Goal: Task Accomplishment & Management: Use online tool/utility

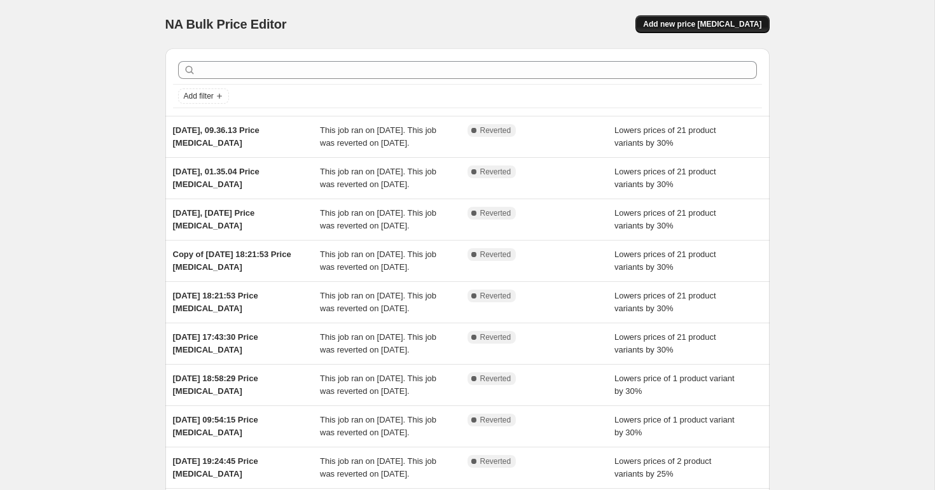
click at [692, 29] on span "Add new price [MEDICAL_DATA]" at bounding box center [702, 24] width 118 height 10
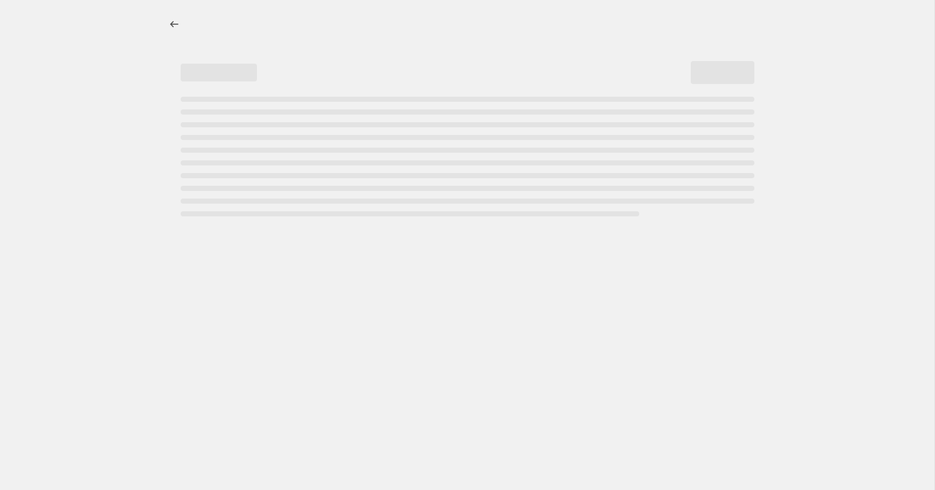
select select "percentage"
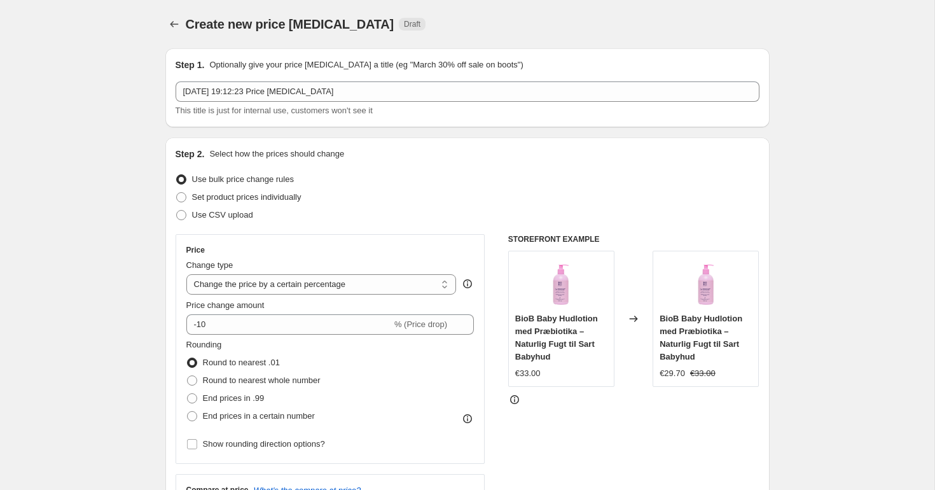
scroll to position [52, 0]
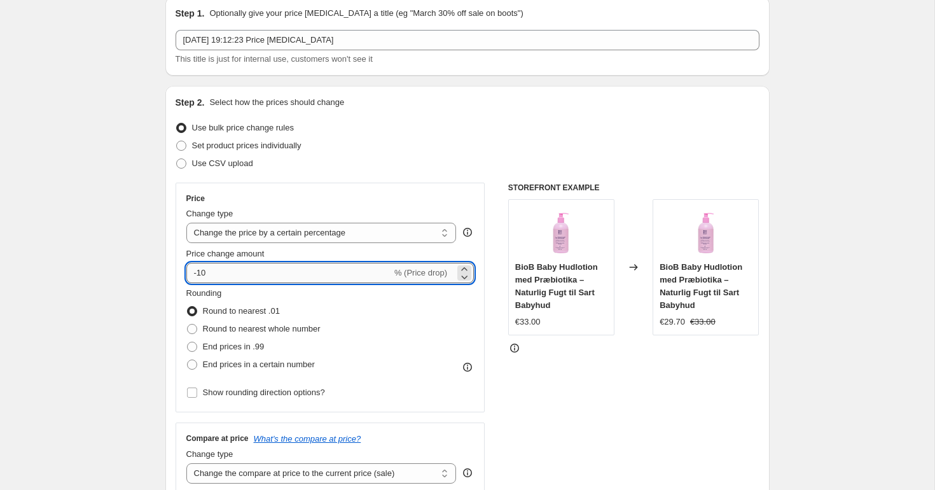
click at [268, 270] on input "-10" at bounding box center [288, 273] width 205 height 20
type input "-1"
type input "-30"
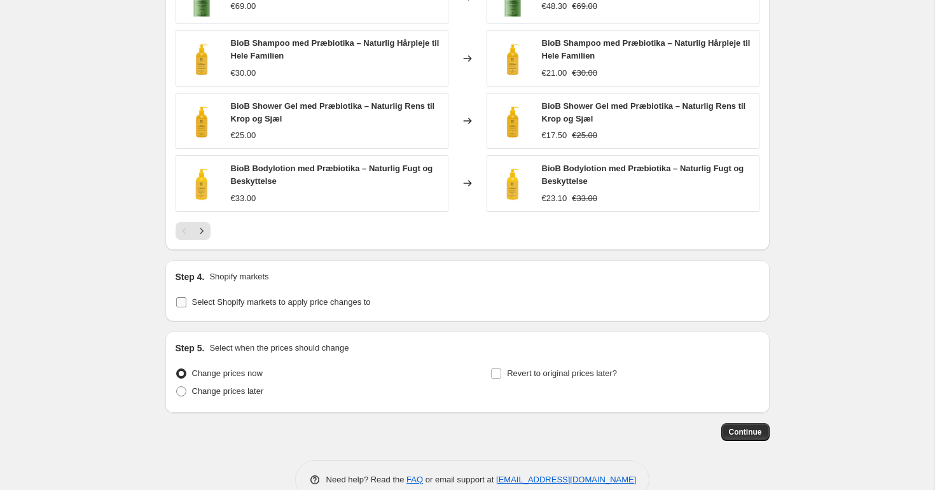
scroll to position [844, 0]
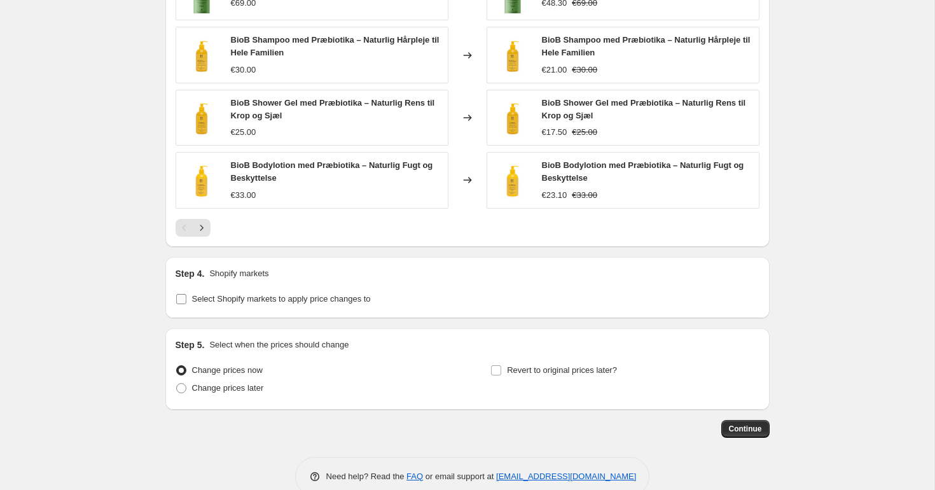
click at [223, 302] on span "Select Shopify markets to apply price changes to" at bounding box center [281, 299] width 179 height 10
click at [186, 302] on input "Select Shopify markets to apply price changes to" at bounding box center [181, 299] width 10 height 10
checkbox input "true"
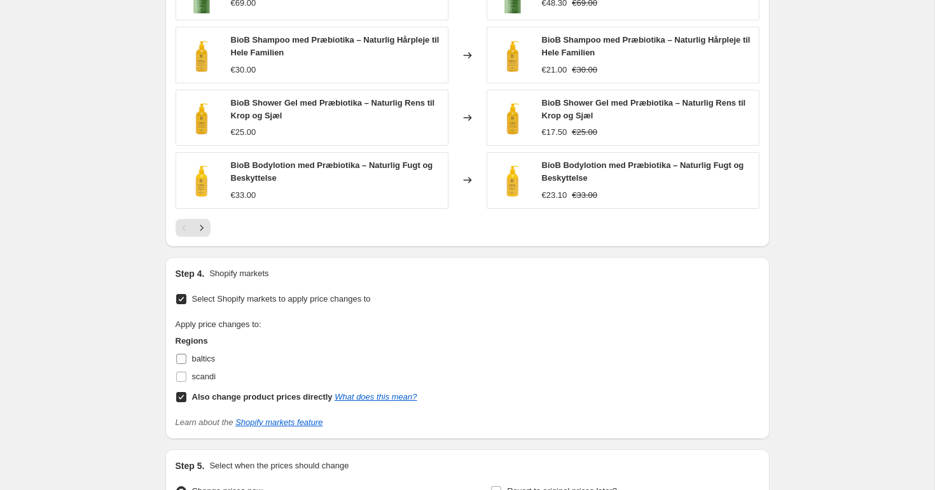
click at [186, 359] on span at bounding box center [181, 358] width 11 height 11
click at [186, 359] on input "baltics" at bounding box center [181, 359] width 10 height 10
checkbox input "true"
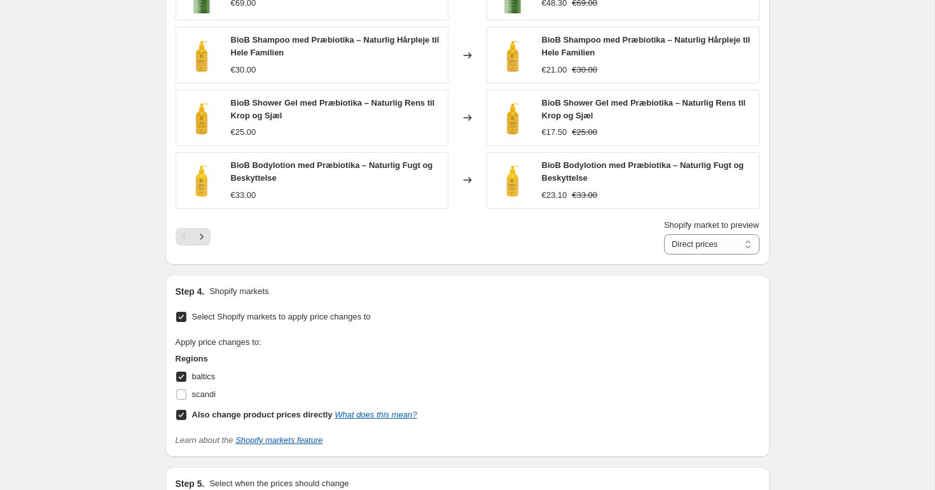
click at [182, 415] on input "Also change product prices directly What does this mean?" at bounding box center [181, 415] width 10 height 10
checkbox input "false"
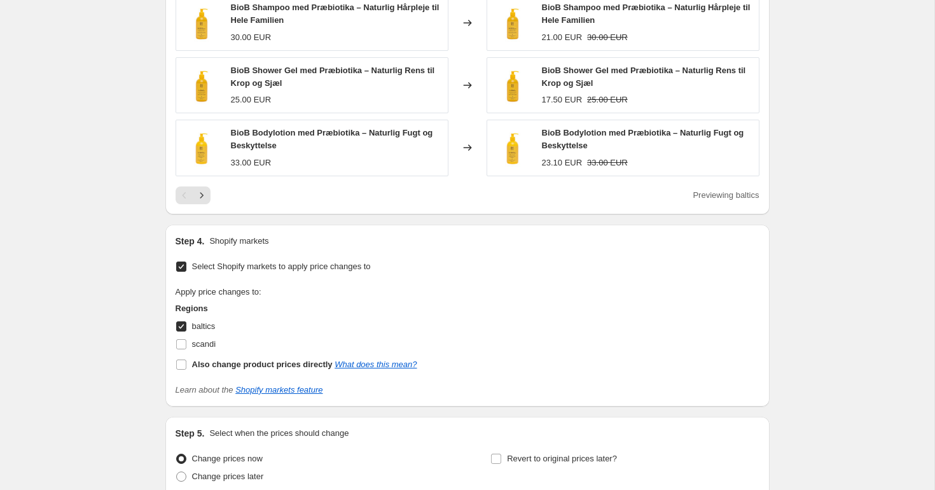
scroll to position [877, 0]
click at [403, 368] on link "What does this mean?" at bounding box center [376, 364] width 82 height 10
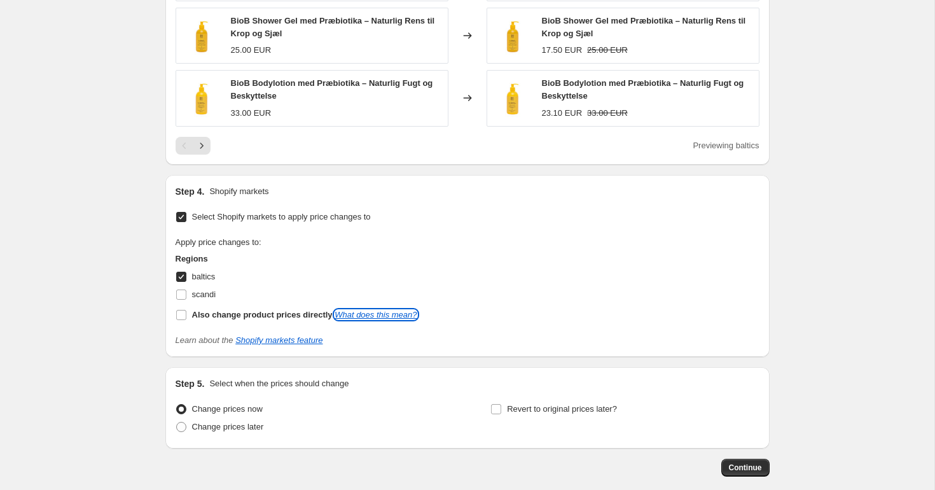
scroll to position [990, 0]
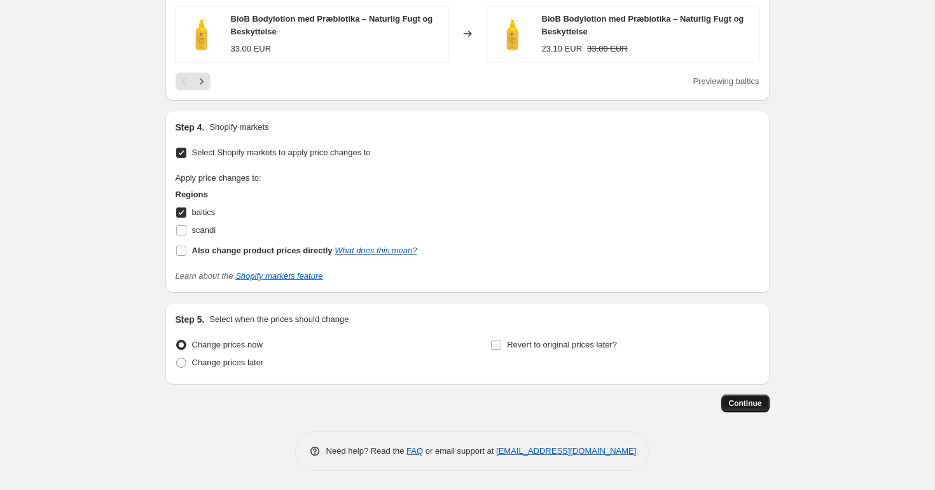
click at [731, 403] on span "Continue" at bounding box center [745, 403] width 33 height 10
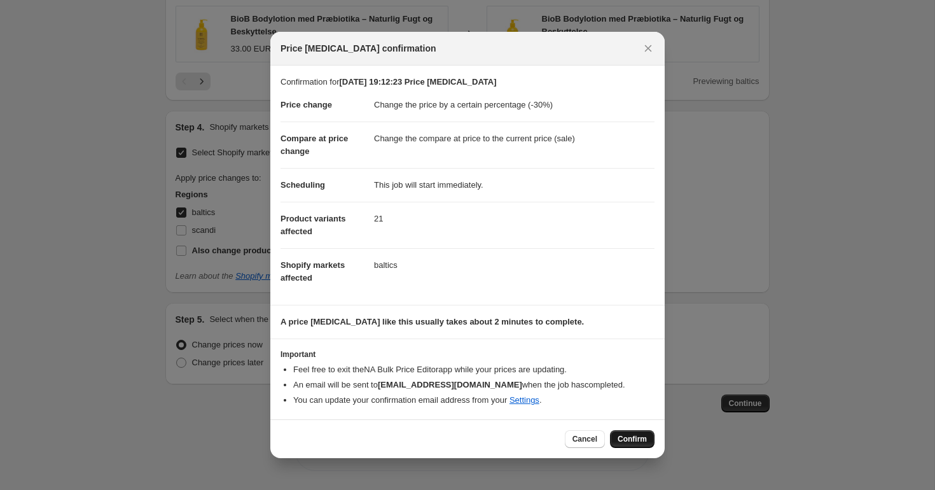
click at [640, 443] on span "Confirm" at bounding box center [632, 439] width 29 height 10
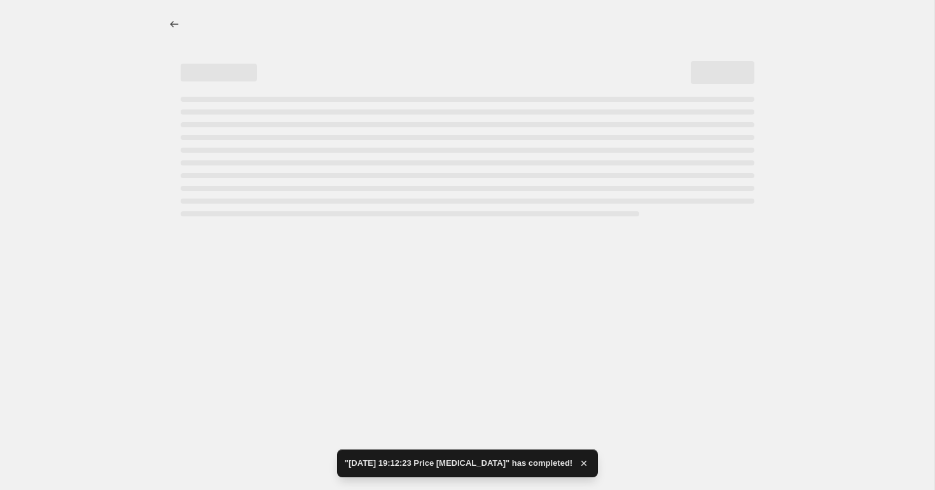
select select "percentage"
